Goal: Answer question/provide support: Share knowledge or assist other users

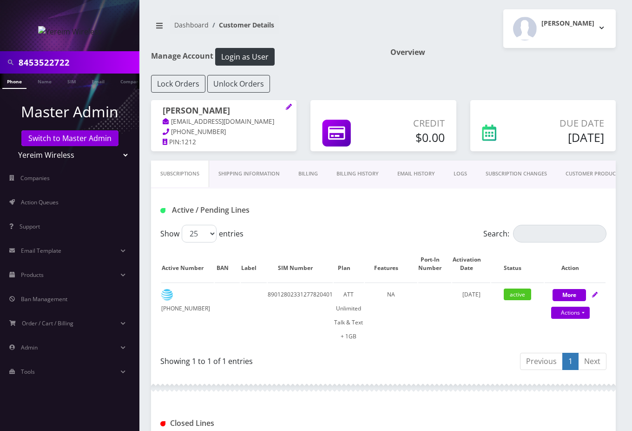
scroll to position [359, 0]
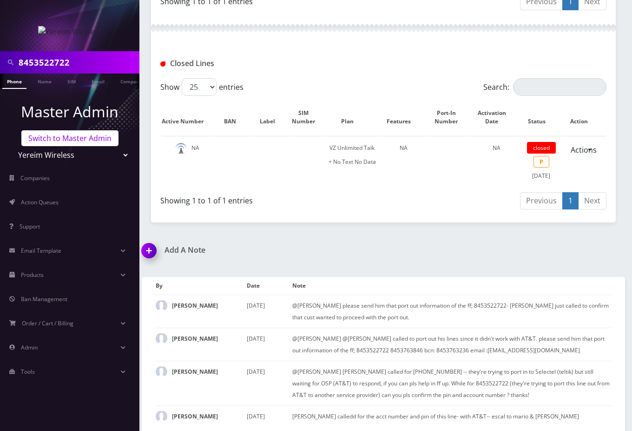
click at [66, 140] on link "Switch to Master Admin" at bounding box center [69, 138] width 97 height 16
click at [80, 136] on link "Switch to Master Admin" at bounding box center [69, 138] width 97 height 16
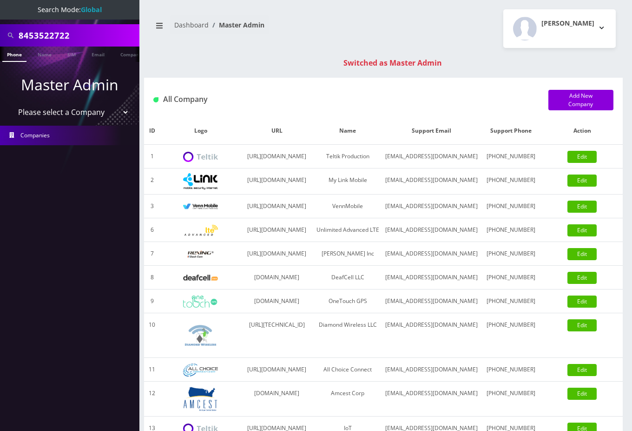
click at [47, 29] on input "8453522722" at bounding box center [78, 36] width 119 height 18
paste input "9175282917"
type input "9175282917"
click at [16, 55] on link "Phone" at bounding box center [14, 54] width 24 height 15
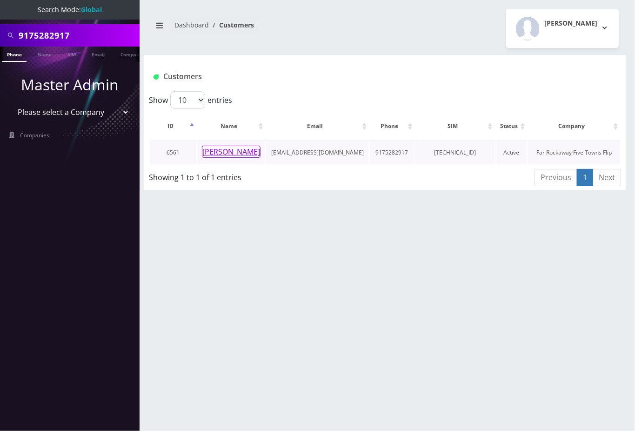
drag, startPoint x: 0, startPoint y: 0, endPoint x: 237, endPoint y: 152, distance: 281.3
click at [237, 152] on button "[PERSON_NAME]" at bounding box center [231, 152] width 59 height 12
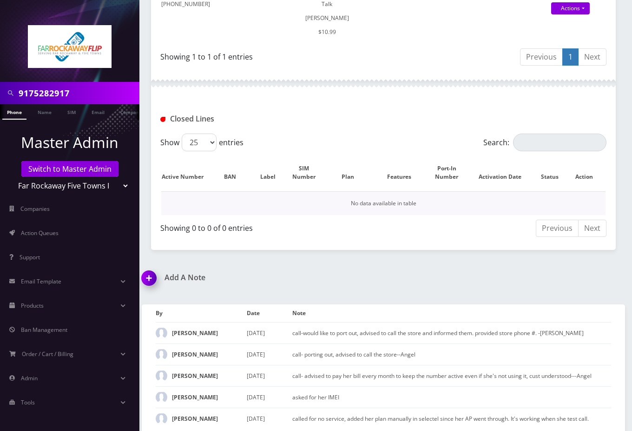
scroll to position [310, 0]
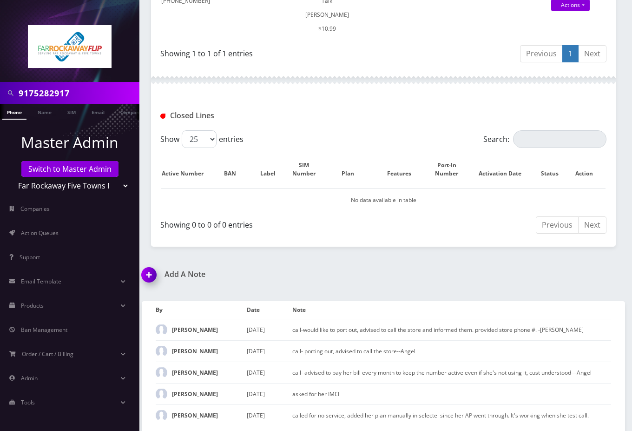
click at [445, 284] on div "Add A Note *Please Enter Note Save Note By Date Note [PERSON_NAME] [DATE]" at bounding box center [384, 351] width 498 height 163
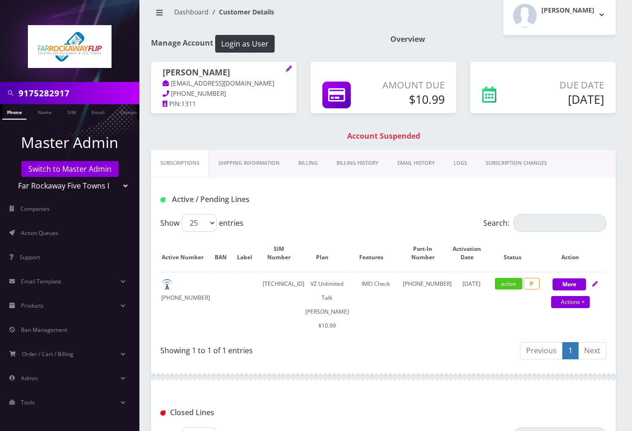
scroll to position [0, 0]
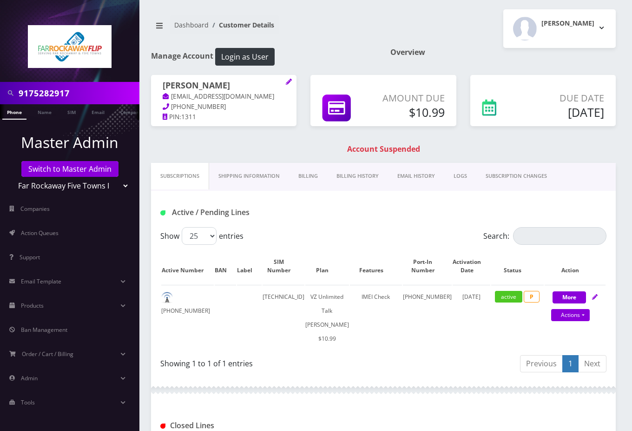
click at [361, 175] on link "Billing History" at bounding box center [357, 176] width 61 height 27
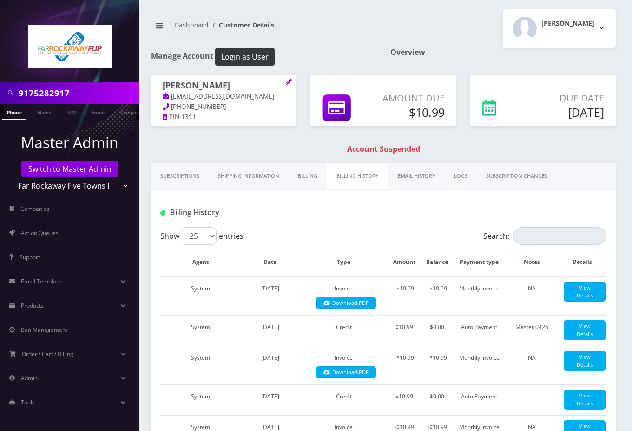
click at [427, 213] on div at bounding box center [460, 212] width 307 height 15
click at [175, 170] on link "Subscriptions" at bounding box center [180, 176] width 58 height 27
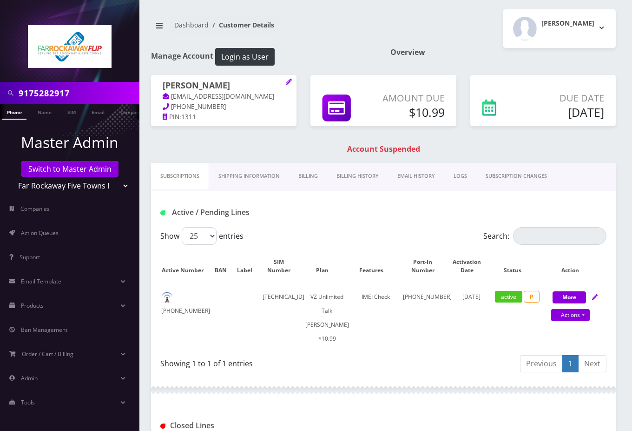
click at [471, 46] on div "[PERSON_NAME] Logout" at bounding box center [503, 28] width 239 height 39
